Goal: Information Seeking & Learning: Learn about a topic

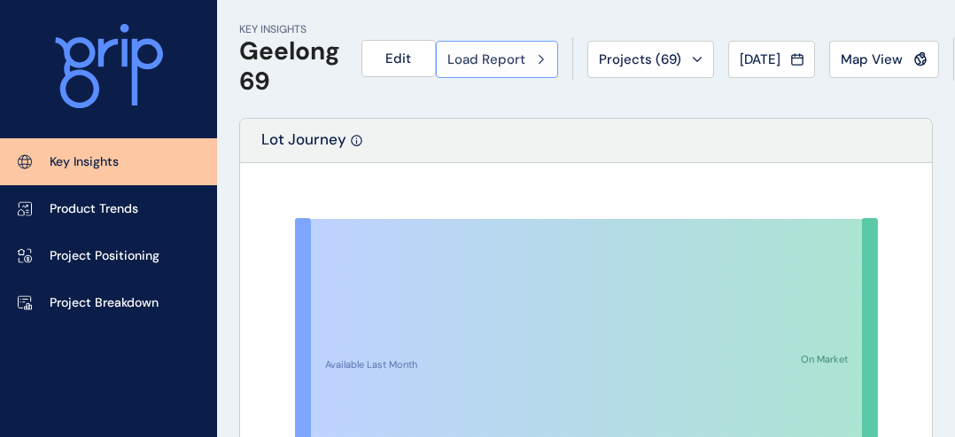
click at [512, 66] on span "Load Report" at bounding box center [486, 59] width 78 height 18
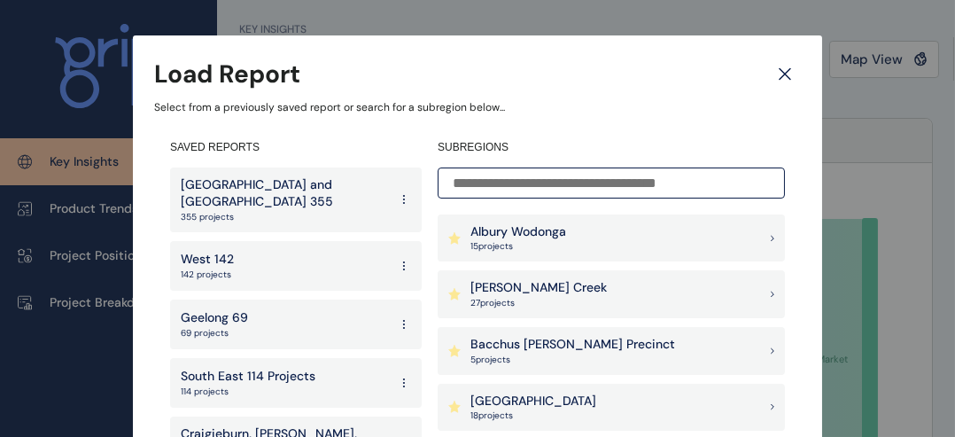
click at [349, 186] on div "[GEOGRAPHIC_DATA] and [GEOGRAPHIC_DATA] 355 355 projects" at bounding box center [296, 199] width 252 height 65
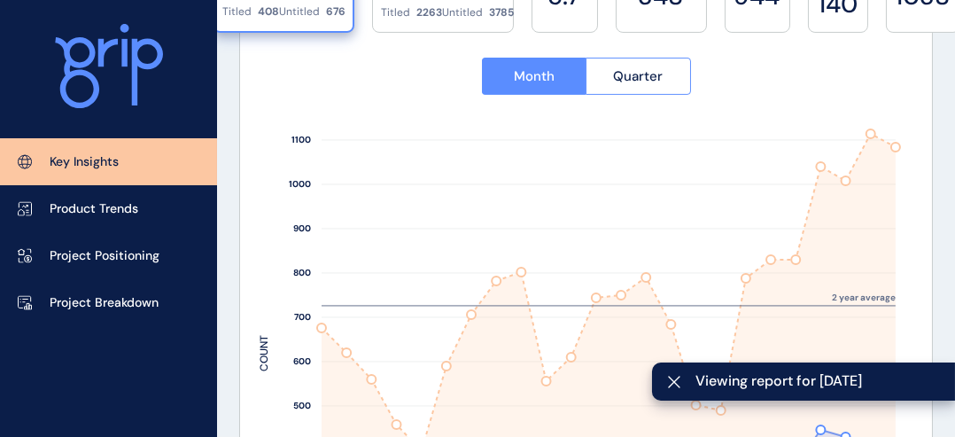
scroll to position [721, 0]
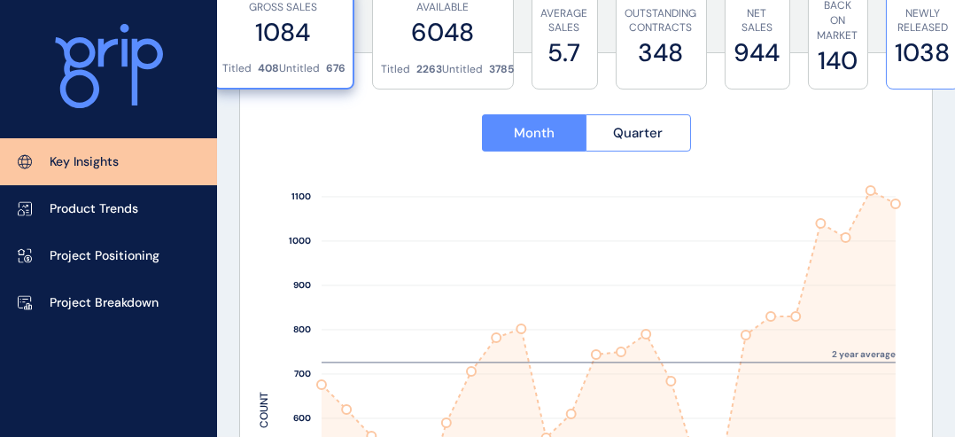
click at [912, 51] on label "1038" at bounding box center [923, 52] width 55 height 35
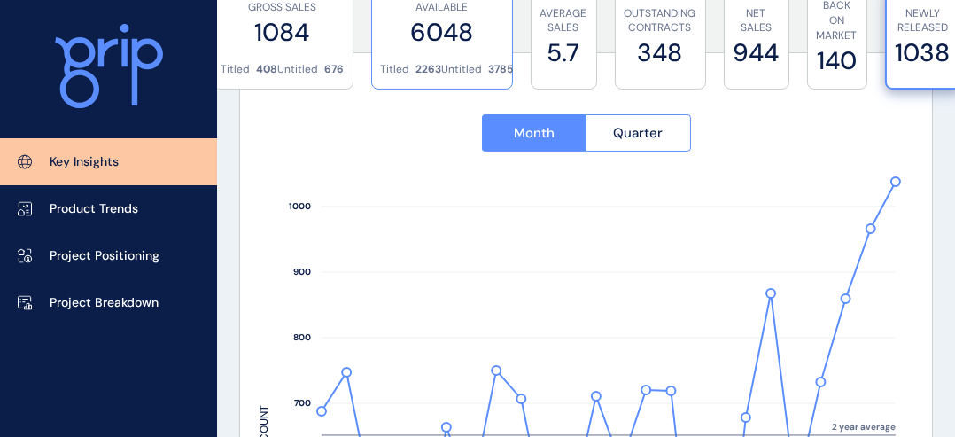
click at [453, 36] on label "6048" at bounding box center [442, 32] width 122 height 35
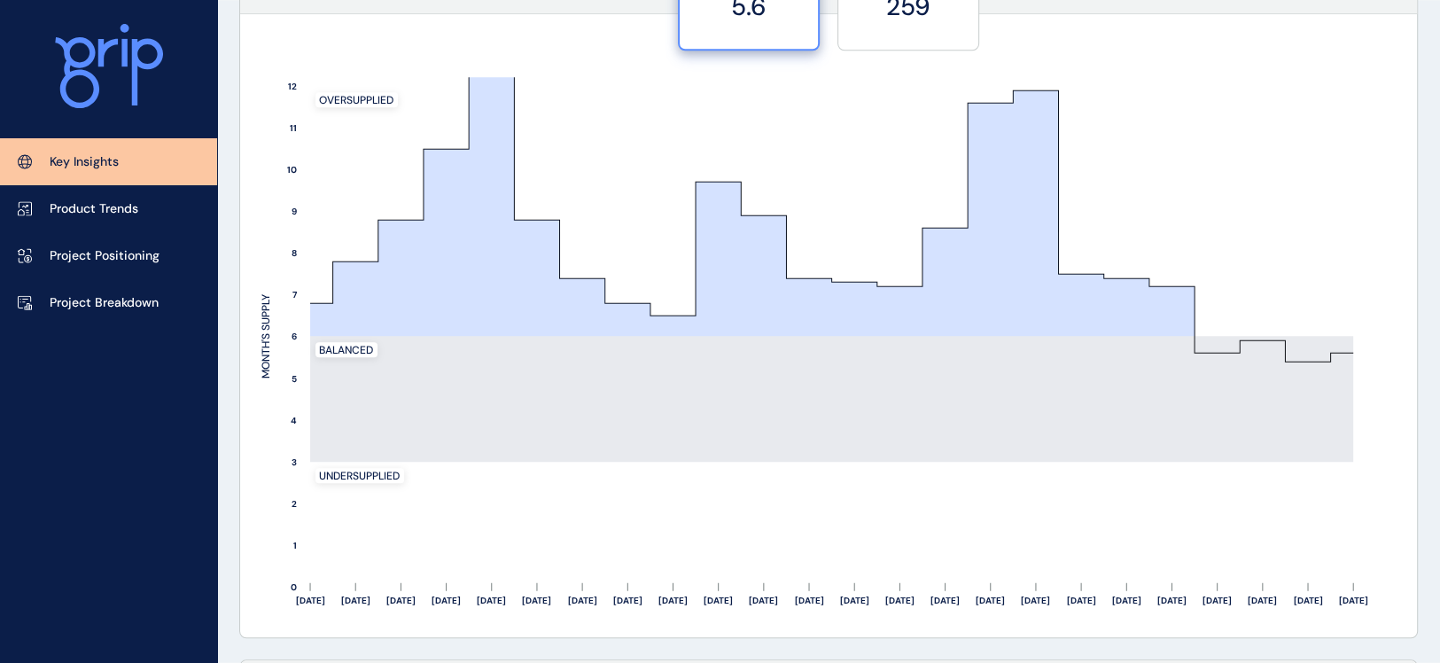
scroll to position [1560, 0]
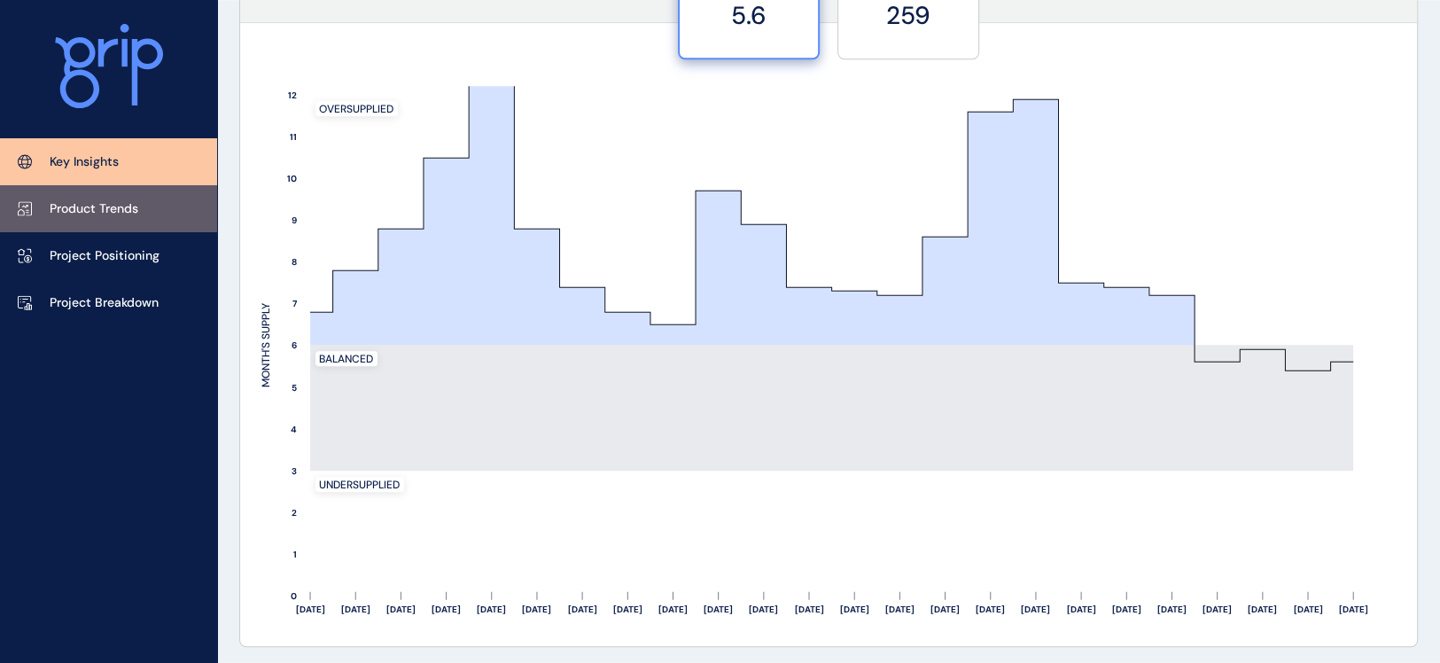
click at [123, 221] on link "Product Trends" at bounding box center [108, 208] width 217 height 47
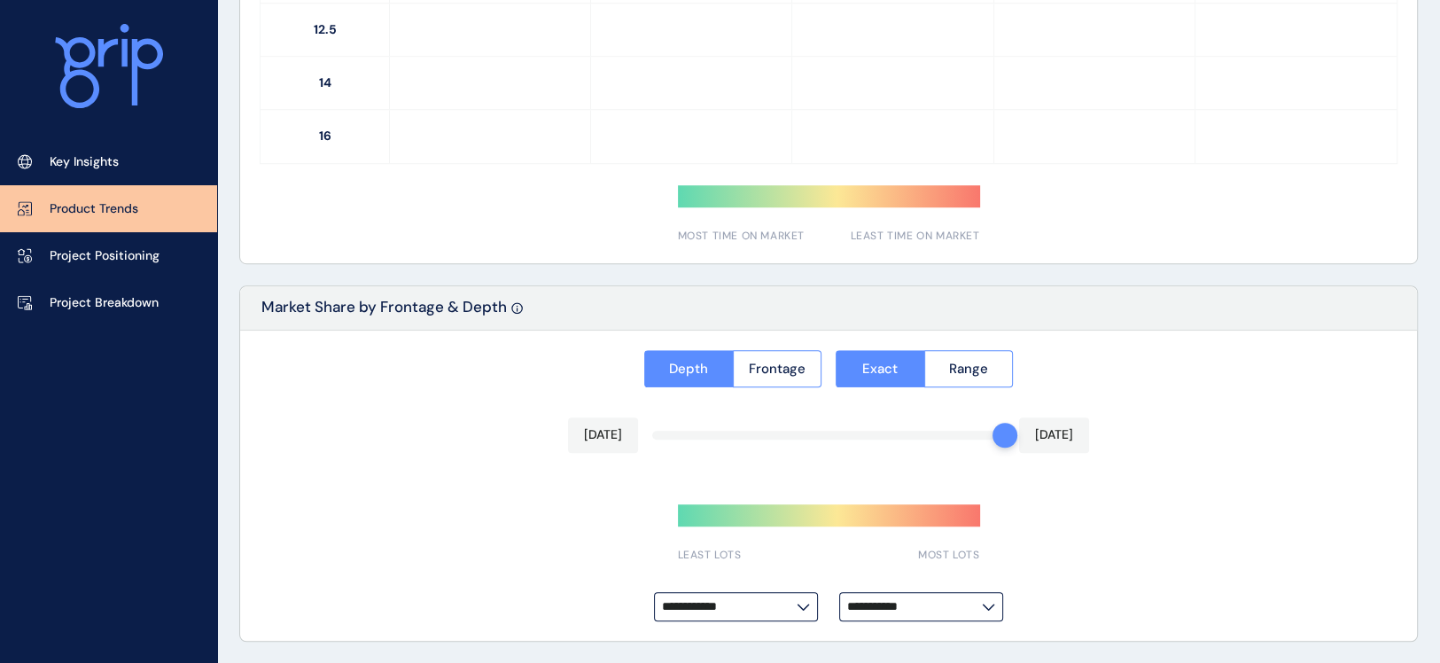
type input "**********"
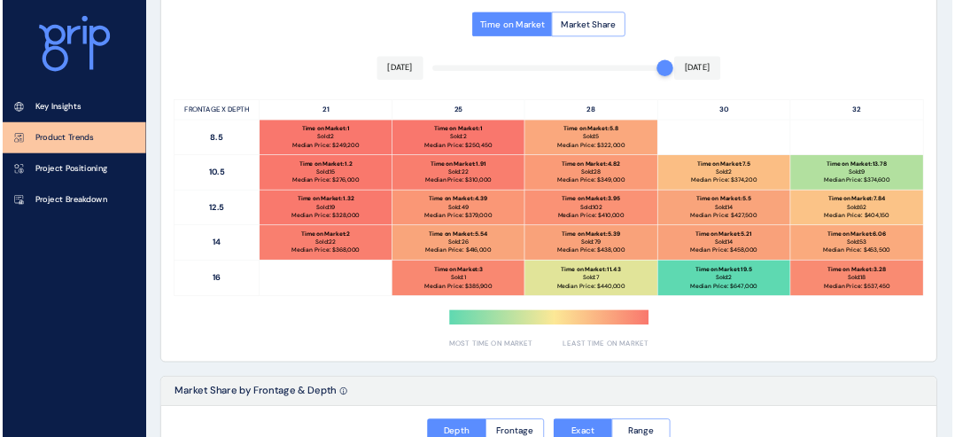
scroll to position [904, 0]
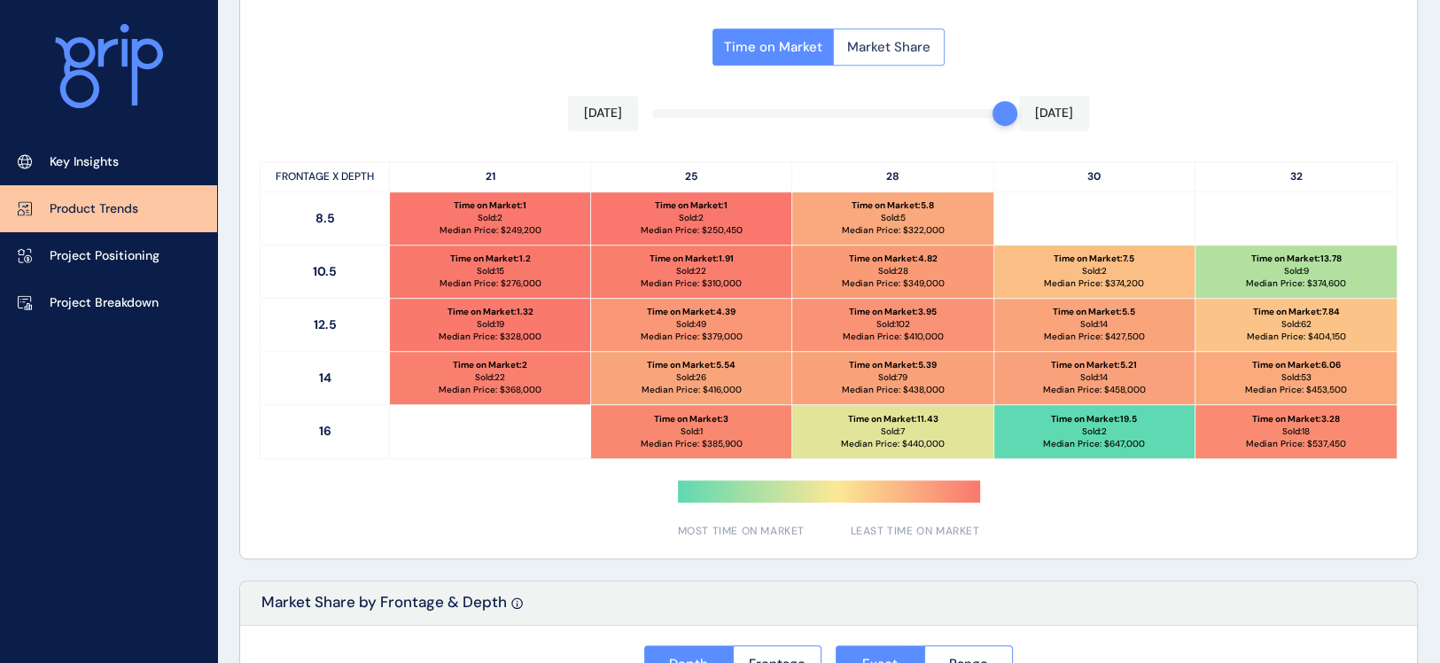
click at [896, 66] on button "Market Share" at bounding box center [889, 46] width 112 height 37
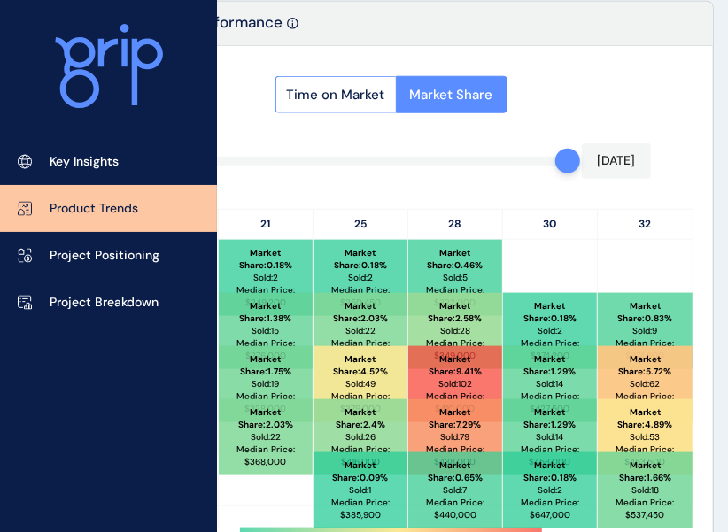
scroll to position [834, 171]
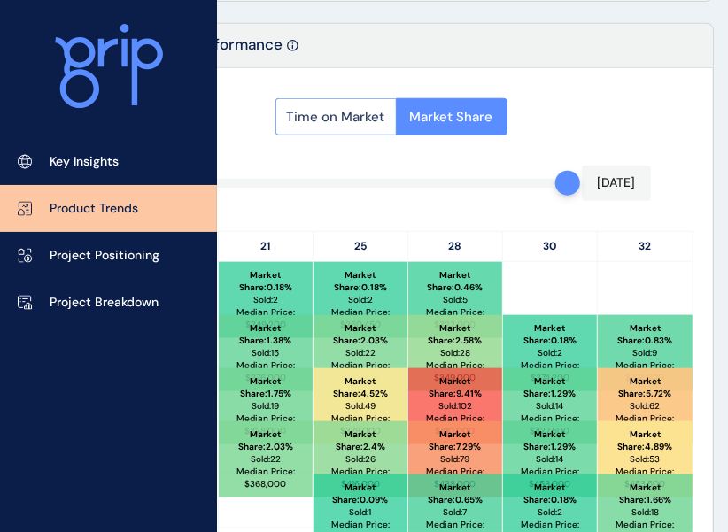
click at [353, 126] on span "Time on Market" at bounding box center [336, 117] width 98 height 18
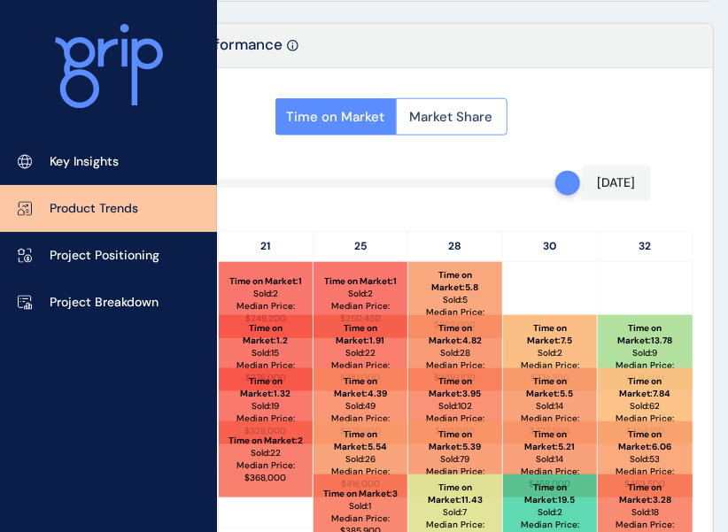
click at [440, 126] on span "Market Share" at bounding box center [451, 117] width 83 height 18
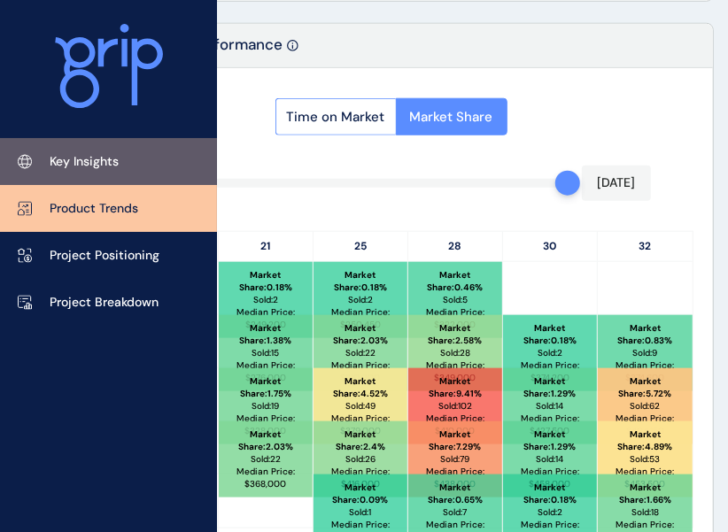
click at [119, 155] on p "Key Insights" at bounding box center [84, 162] width 69 height 18
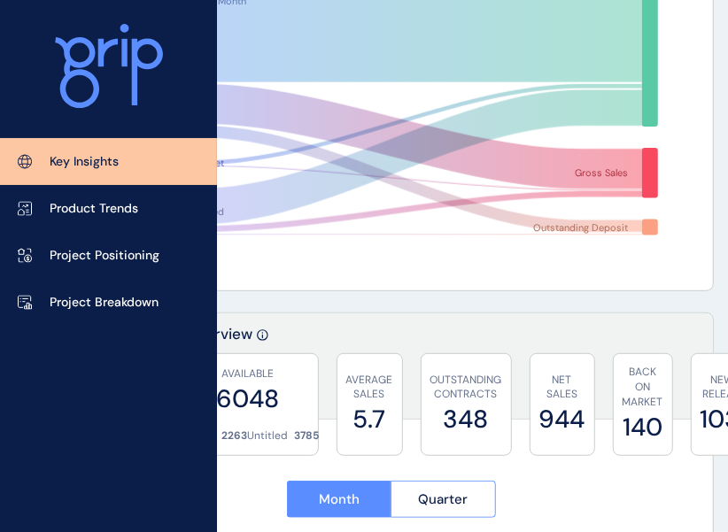
scroll to position [0, 171]
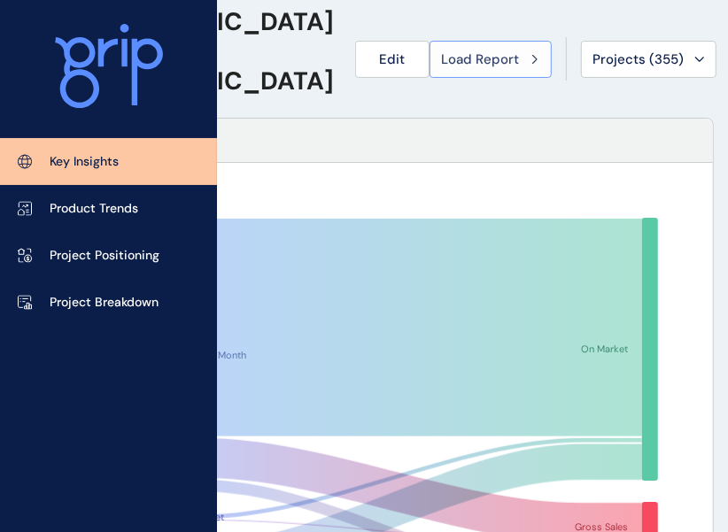
click at [441, 57] on span "Load Report" at bounding box center [480, 59] width 78 height 18
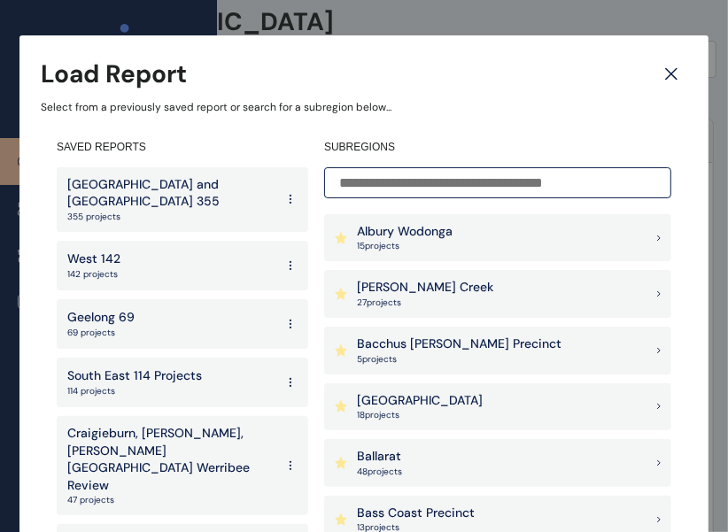
click at [406, 175] on input at bounding box center [497, 182] width 347 height 31
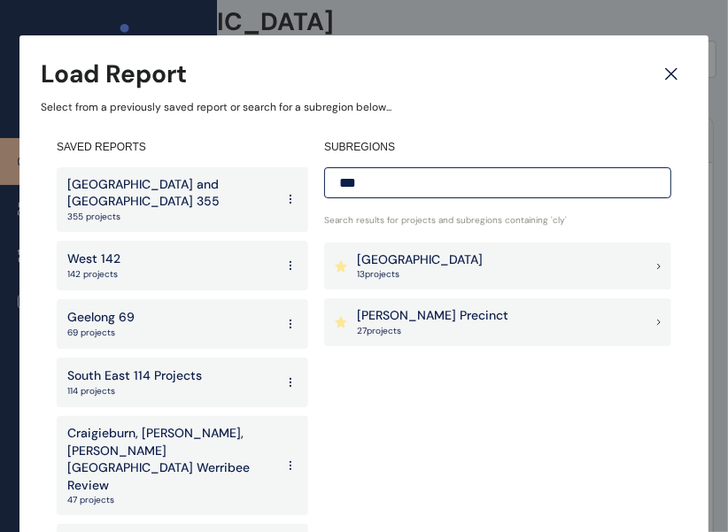
type input "***"
click at [420, 326] on p "27 project s" at bounding box center [432, 331] width 151 height 12
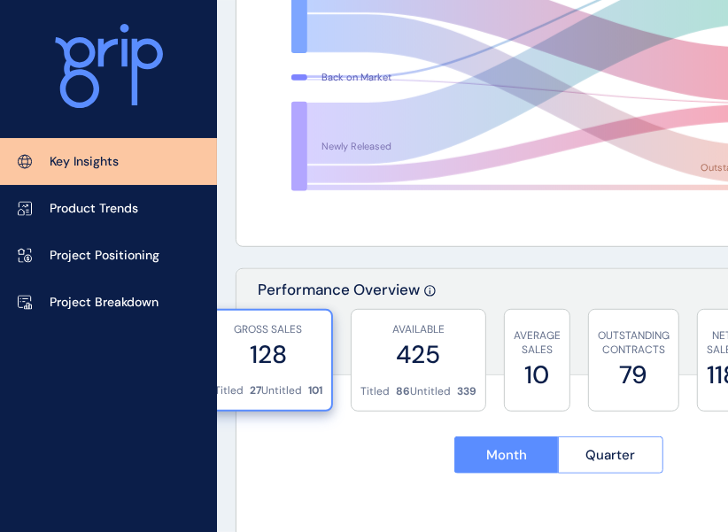
scroll to position [399, 0]
